Goal: Information Seeking & Learning: Learn about a topic

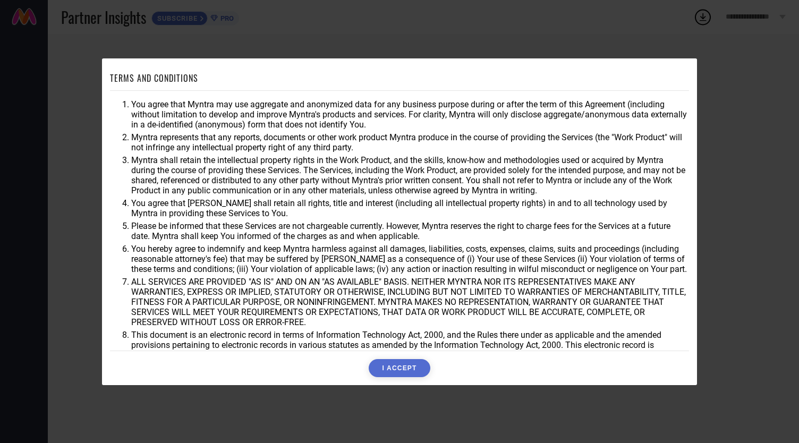
click at [397, 372] on button "I ACCEPT" at bounding box center [399, 368] width 61 height 18
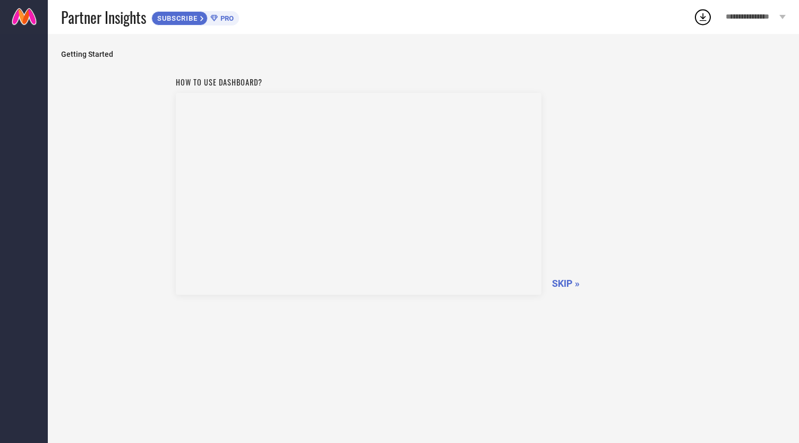
click at [566, 281] on span "SKIP »" at bounding box center [566, 283] width 28 height 11
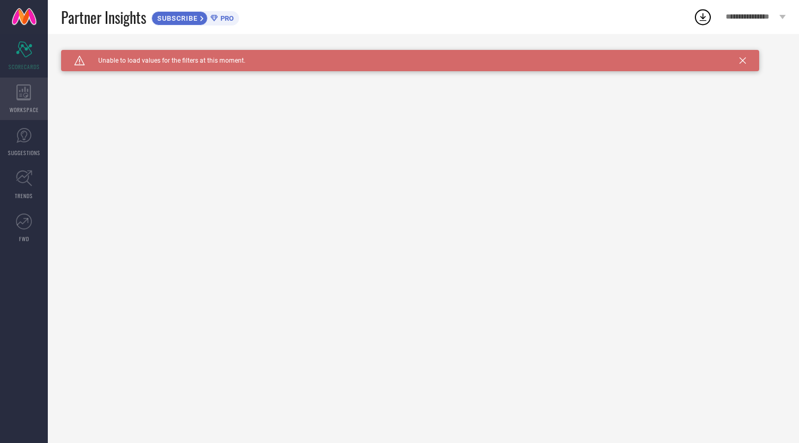
click at [24, 101] on div "WORKSPACE" at bounding box center [24, 99] width 48 height 42
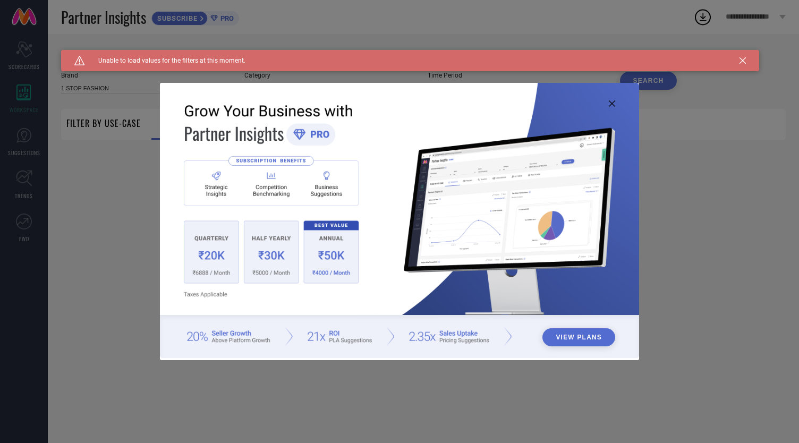
type input "1 STOP FASHION"
type input "All"
click at [612, 106] on icon at bounding box center [612, 103] width 6 height 6
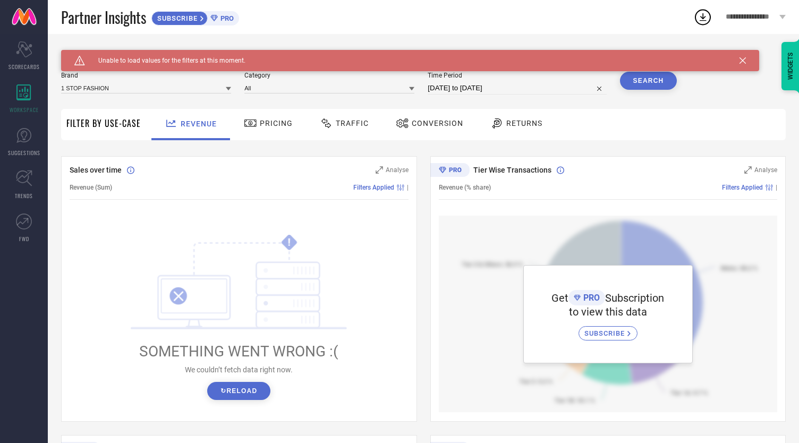
click at [742, 65] on div "Caution Created with Sketch. Unable to load values for the filters at this mome…" at bounding box center [410, 60] width 698 height 21
